Goal: Task Accomplishment & Management: Manage account settings

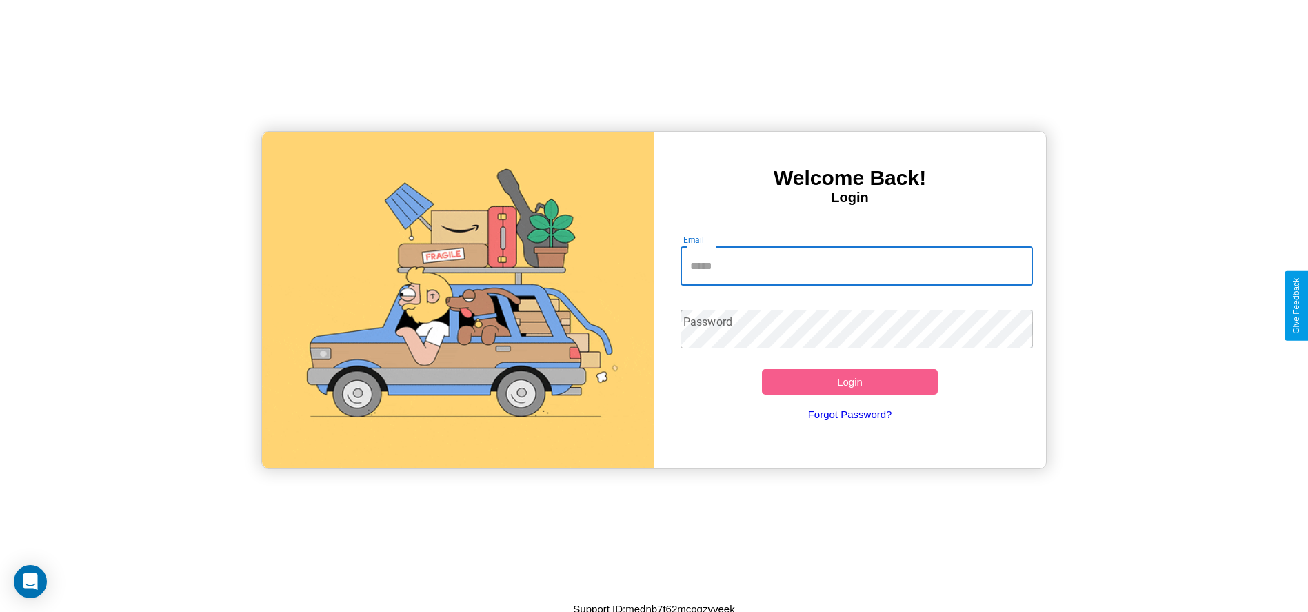
click at [856, 265] on input "Email" at bounding box center [857, 266] width 352 height 39
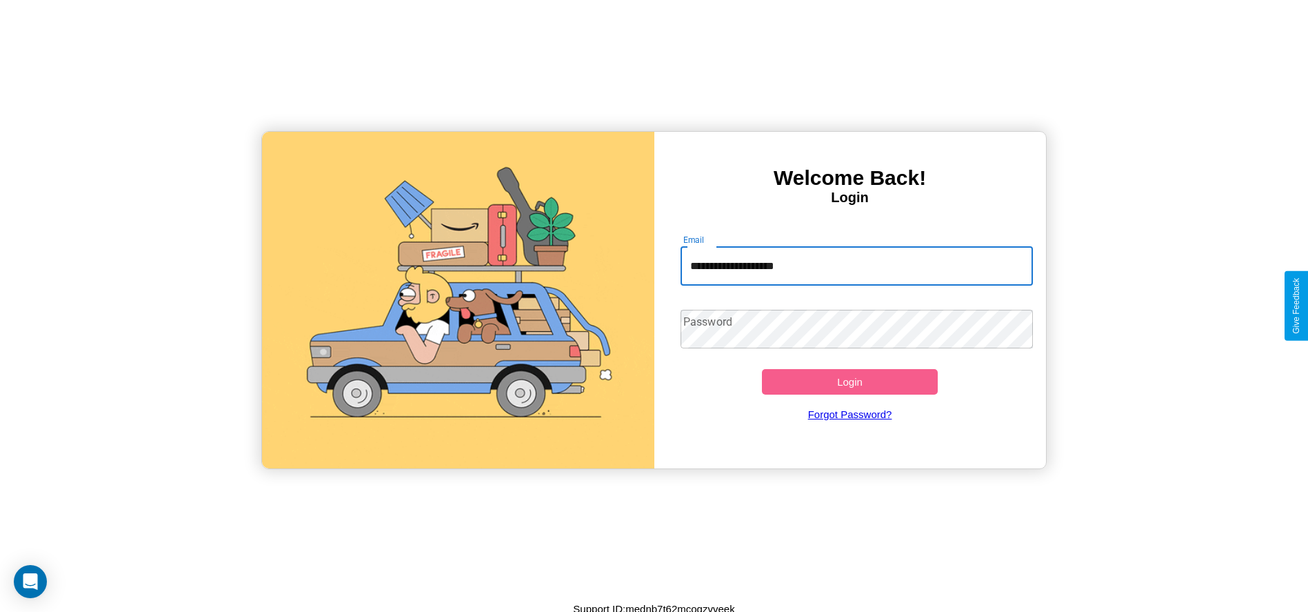
type input "**********"
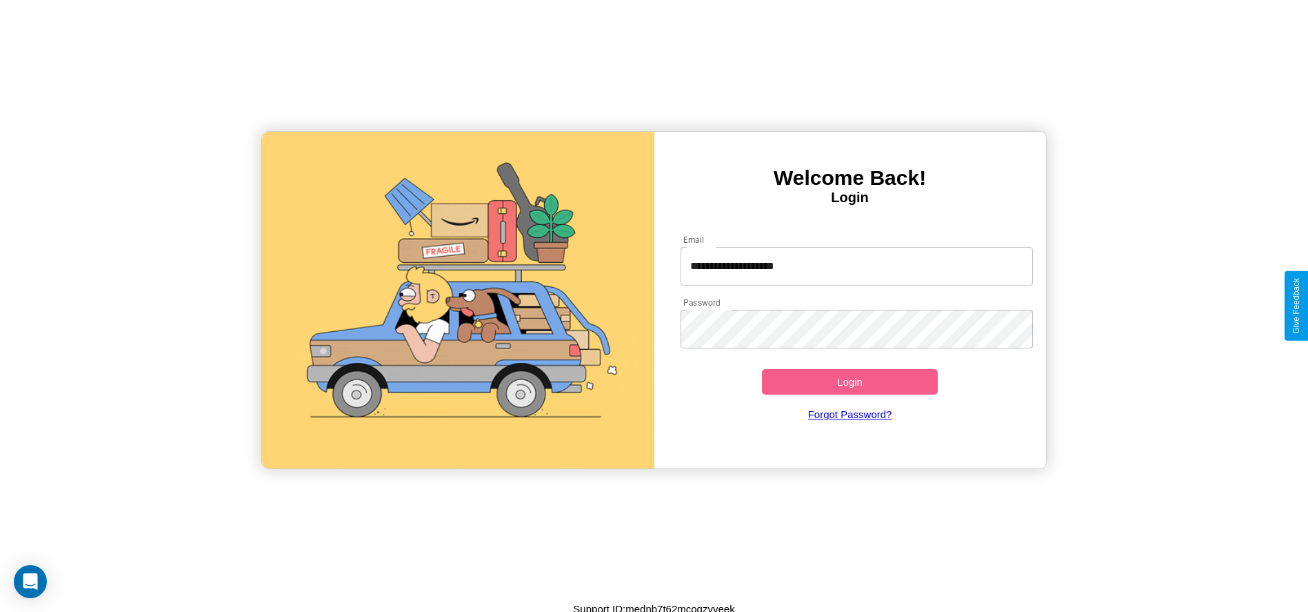
click at [849, 381] on button "Login" at bounding box center [850, 382] width 177 height 26
